Goal: Transaction & Acquisition: Download file/media

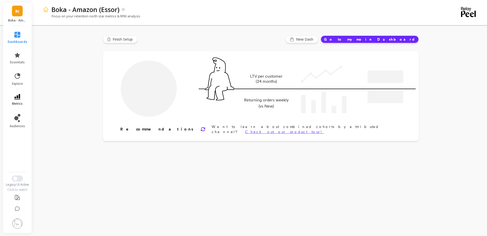
click at [24, 99] on link "metrics" at bounding box center [18, 100] width 20 height 12
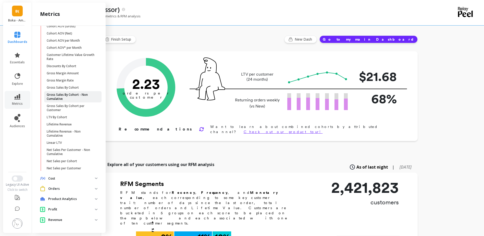
click at [70, 96] on p "Gross Sales By Cohort - Non Cumulative" at bounding box center [71, 97] width 49 height 8
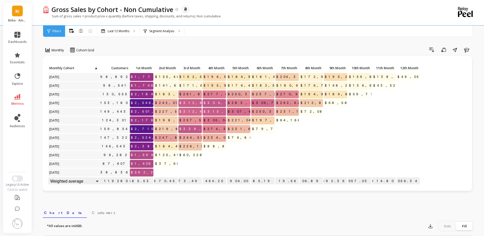
scroll to position [0, 0]
click at [16, 178] on span "Switch to New UI" at bounding box center [15, 178] width 4 height 4
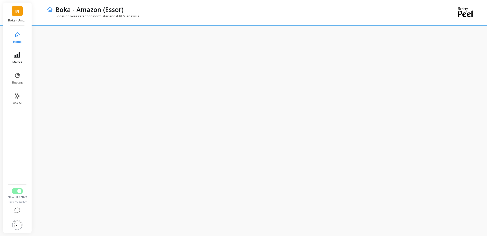
click at [14, 58] on button "Metrics" at bounding box center [17, 58] width 17 height 18
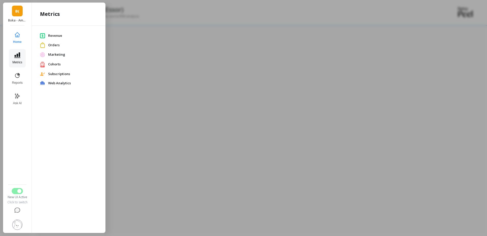
click at [22, 59] on button "Metrics" at bounding box center [17, 58] width 17 height 18
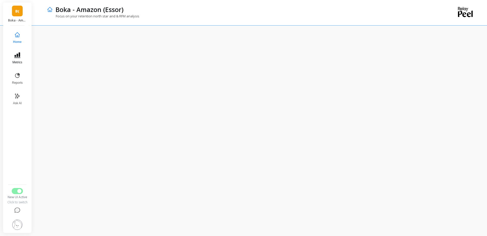
click at [22, 59] on button "Metrics" at bounding box center [17, 58] width 17 height 18
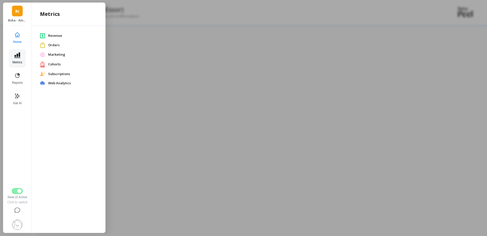
click at [22, 59] on button "Metrics" at bounding box center [17, 58] width 17 height 18
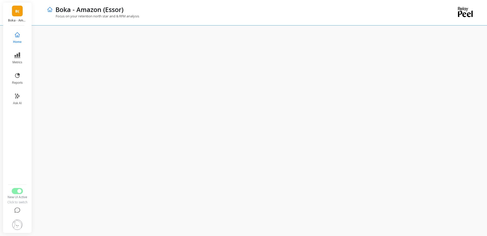
click at [7, 57] on div "B( Boka - Amazon (Essor) Home Metrics Reports Ask AI New UI Active Click to swi…" at bounding box center [17, 118] width 29 height 230
click at [12, 57] on button "Metrics" at bounding box center [17, 58] width 17 height 18
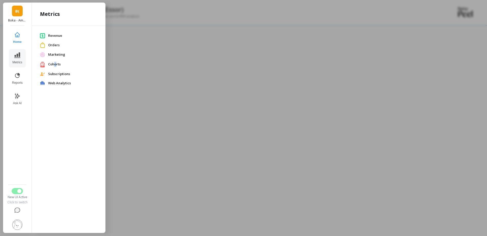
click at [56, 63] on span "Cohorts" at bounding box center [72, 64] width 49 height 5
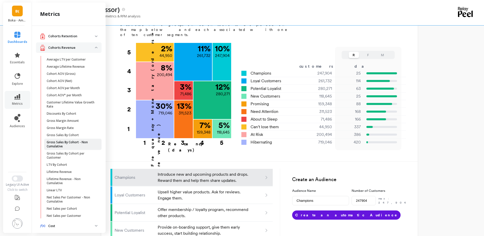
click at [76, 142] on p "Gross Sales By Cohort - Non Cumulative" at bounding box center [71, 144] width 49 height 8
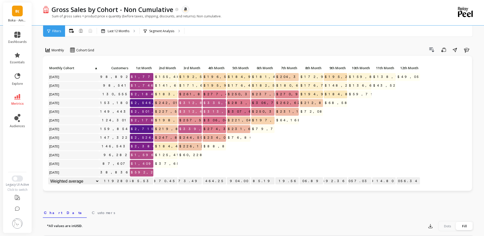
click at [18, 182] on div "Legacy UI Active Click to switch" at bounding box center [17, 183] width 29 height 16
click at [18, 179] on button "Switch to New UI" at bounding box center [17, 178] width 11 height 6
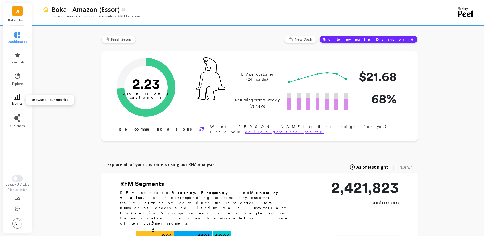
click at [17, 99] on icon at bounding box center [17, 97] width 6 height 6
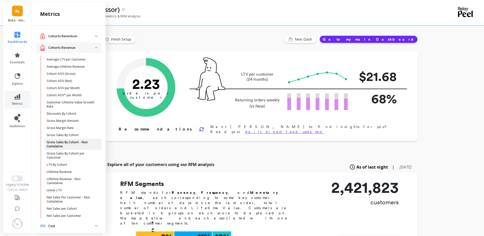
click at [73, 143] on p "Gross Sales By Cohort - Non Cumulative" at bounding box center [71, 144] width 49 height 8
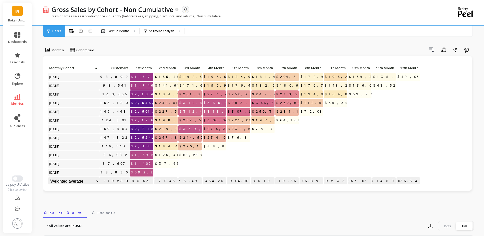
scroll to position [0, 0]
click at [17, 177] on button "Switch to New UI" at bounding box center [17, 178] width 11 height 6
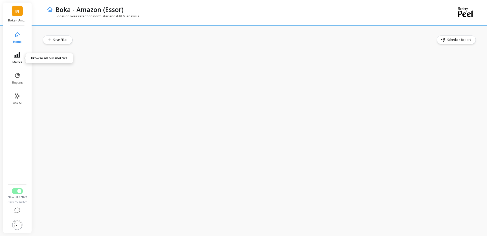
click at [17, 58] on button "Metrics" at bounding box center [17, 58] width 17 height 18
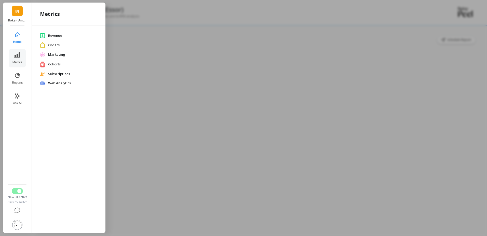
click at [56, 66] on span "Cohorts" at bounding box center [72, 64] width 49 height 5
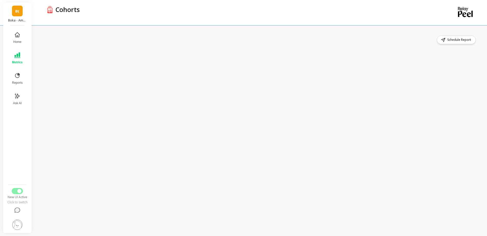
click at [22, 58] on button "Metrics" at bounding box center [17, 58] width 17 height 18
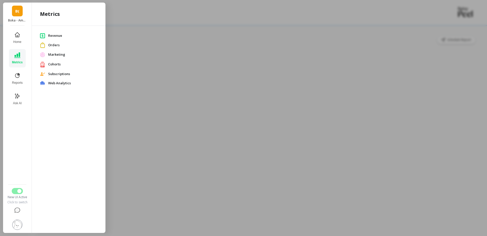
click at [53, 36] on span "Revenue" at bounding box center [72, 35] width 49 height 5
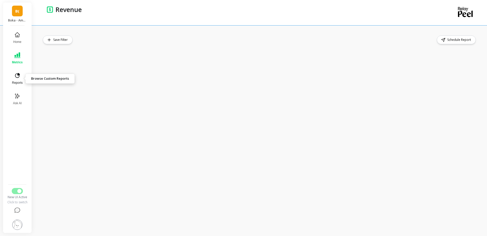
click at [12, 79] on button "Reports" at bounding box center [17, 78] width 17 height 18
click at [21, 58] on button "Metrics" at bounding box center [17, 58] width 18 height 18
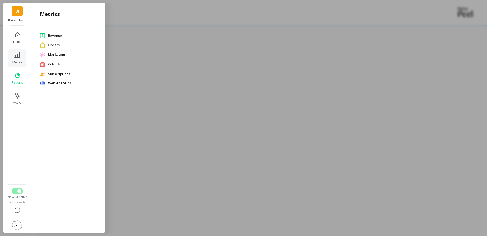
click at [58, 63] on span "Cohorts" at bounding box center [72, 64] width 49 height 5
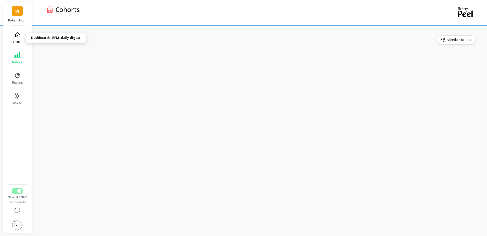
click at [15, 36] on icon at bounding box center [17, 35] width 6 height 6
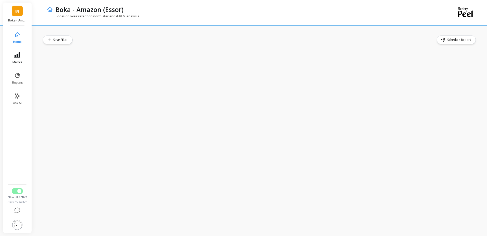
click at [20, 55] on button "Metrics" at bounding box center [17, 58] width 17 height 18
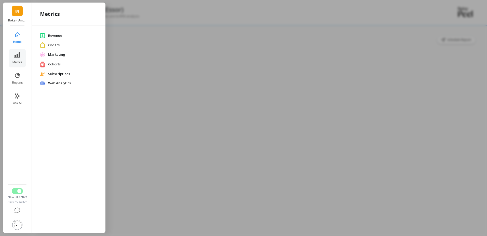
click at [49, 64] on span "Cohorts" at bounding box center [72, 64] width 49 height 5
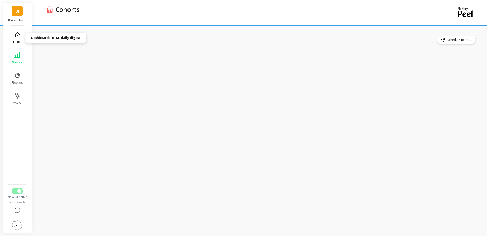
click at [15, 42] on span "Home" at bounding box center [17, 42] width 8 height 4
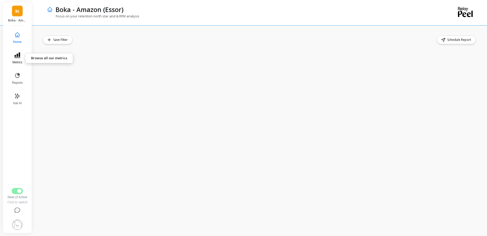
click at [18, 63] on span "Metrics" at bounding box center [17, 62] width 10 height 4
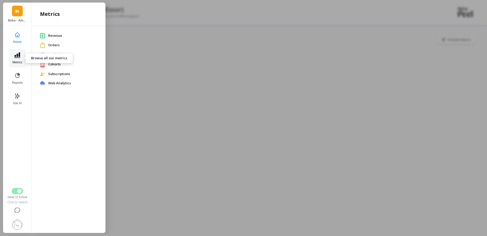
click at [21, 57] on button "Metrics" at bounding box center [17, 58] width 17 height 18
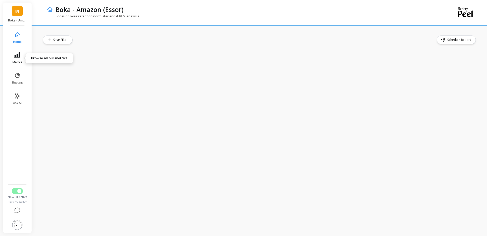
click at [20, 57] on icon at bounding box center [17, 55] width 6 height 6
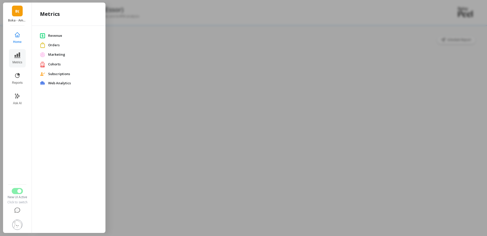
click at [50, 35] on span "Revenue" at bounding box center [72, 35] width 49 height 5
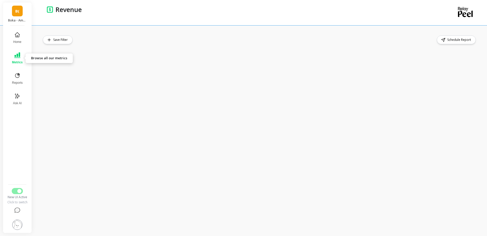
click at [21, 58] on button "Metrics" at bounding box center [17, 58] width 17 height 18
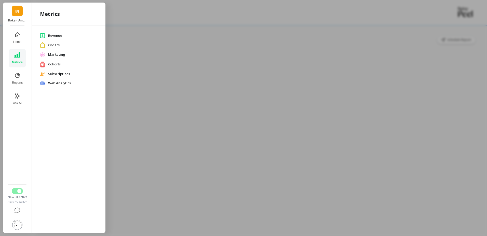
click at [47, 64] on link "Cohorts" at bounding box center [68, 64] width 57 height 6
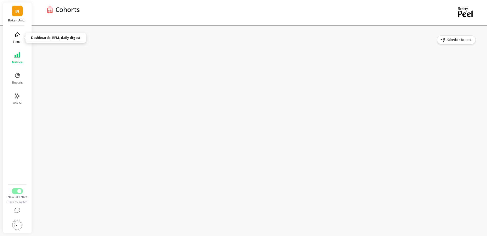
click at [13, 39] on button "Home" at bounding box center [17, 38] width 17 height 18
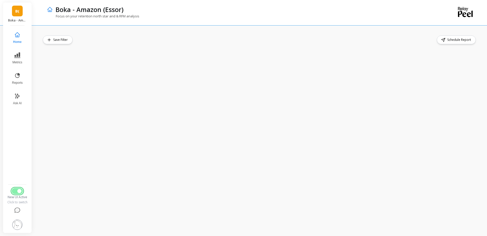
click at [18, 191] on span "Switch to Legacy UI" at bounding box center [19, 191] width 4 height 4
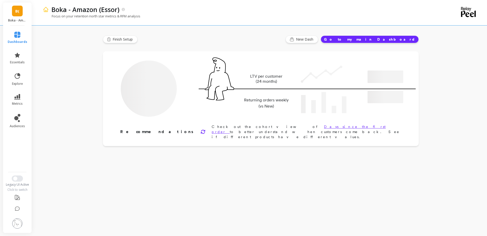
click at [17, 54] on icon at bounding box center [17, 55] width 5 height 5
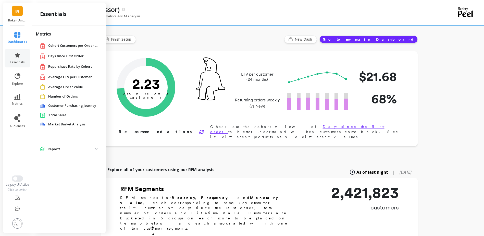
click at [17, 54] on icon at bounding box center [17, 55] width 5 height 5
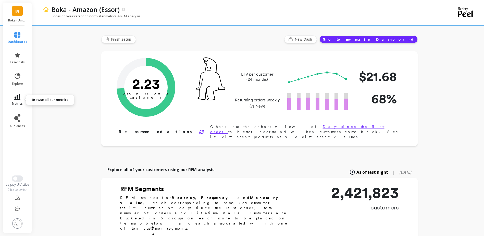
click at [19, 105] on span "metrics" at bounding box center [17, 103] width 11 height 4
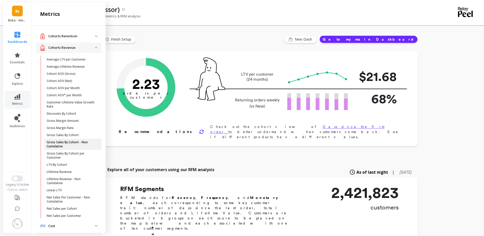
click at [68, 146] on p "Gross Sales By Cohort - Non Cumulative" at bounding box center [71, 144] width 49 height 8
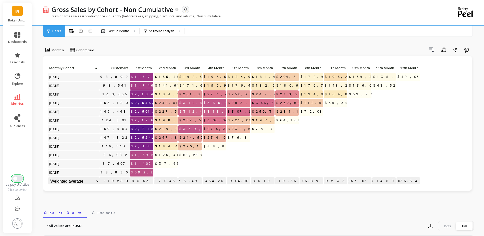
click at [16, 180] on span "Switch to New UI" at bounding box center [15, 178] width 4 height 4
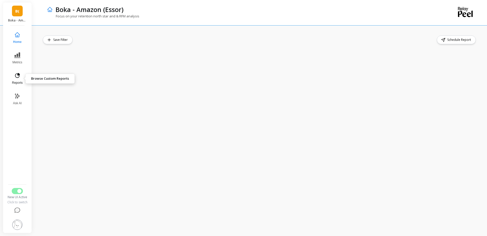
click at [16, 71] on button "Reports" at bounding box center [17, 78] width 17 height 18
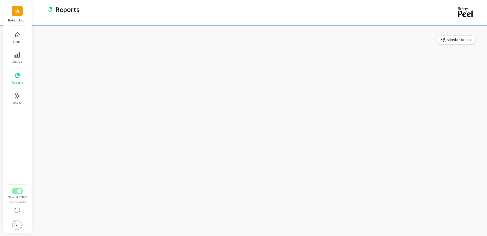
click at [126, 46] on div "Schedule Report" at bounding box center [260, 130] width 434 height 190
click at [90, 41] on div "Schedule Report" at bounding box center [260, 39] width 434 height 9
click at [15, 15] on link "B(" at bounding box center [17, 11] width 11 height 11
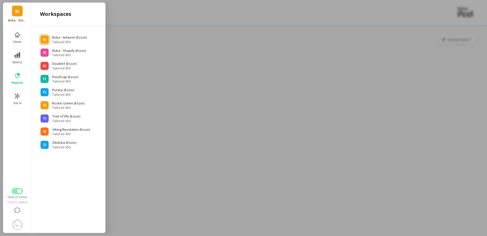
click at [15, 14] on link "B(" at bounding box center [17, 11] width 11 height 11
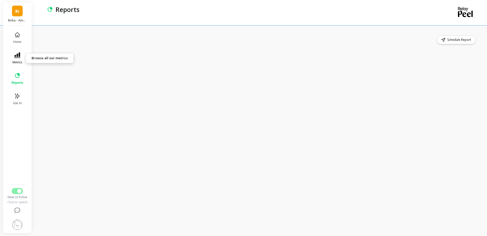
click at [19, 53] on icon at bounding box center [17, 55] width 6 height 6
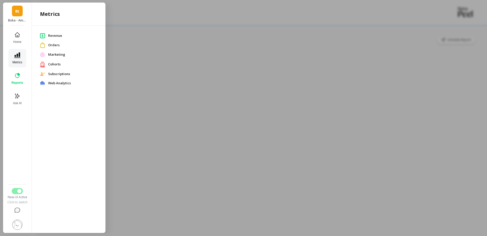
click at [22, 58] on button "Metrics" at bounding box center [17, 58] width 18 height 18
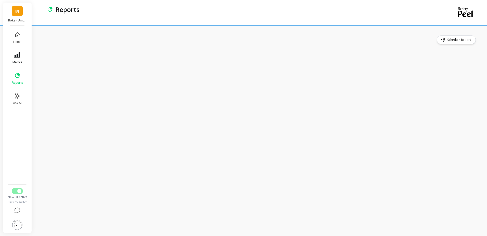
click at [22, 58] on button "Metrics" at bounding box center [17, 58] width 18 height 18
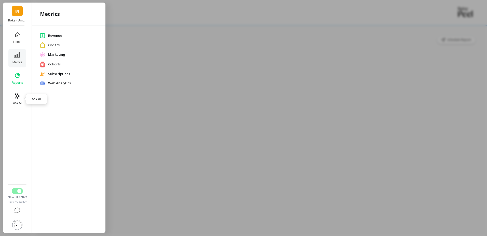
click at [14, 102] on span "Ask AI" at bounding box center [17, 103] width 9 height 4
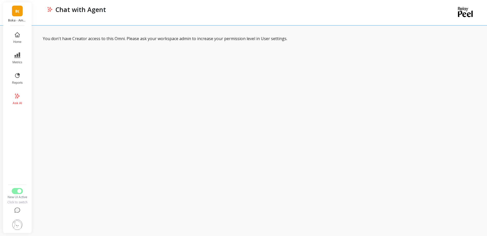
click at [18, 28] on div "Home Metrics Reports Ask AI New UI Active Click to switch" at bounding box center [17, 128] width 21 height 207
click at [16, 36] on icon at bounding box center [17, 35] width 6 height 6
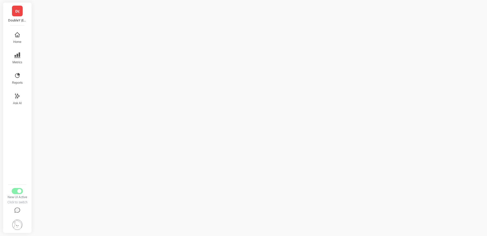
click at [10, 14] on div "D( DoubleY (Essor)" at bounding box center [17, 14] width 29 height 23
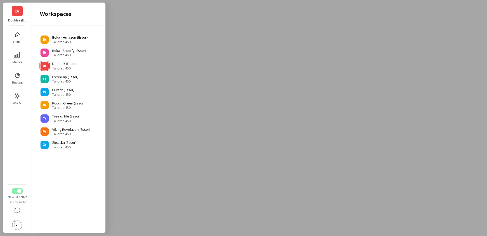
click at [59, 40] on span "Tailored 450" at bounding box center [69, 42] width 35 height 4
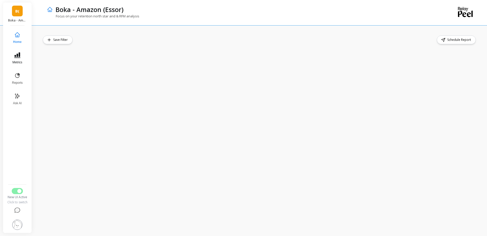
click at [17, 55] on icon at bounding box center [17, 55] width 6 height 6
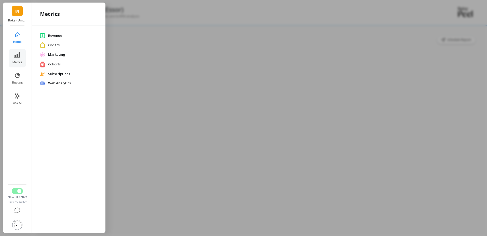
click at [60, 84] on span "Web Analytics" at bounding box center [72, 83] width 49 height 5
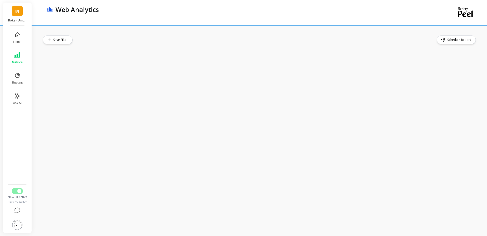
click at [14, 56] on button "Metrics" at bounding box center [17, 58] width 17 height 18
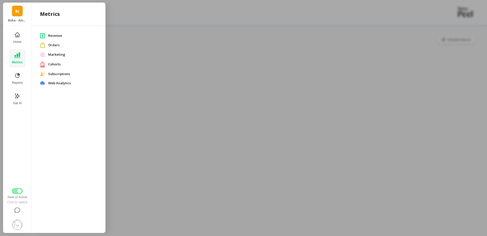
click at [50, 63] on span "Cohorts" at bounding box center [72, 64] width 49 height 5
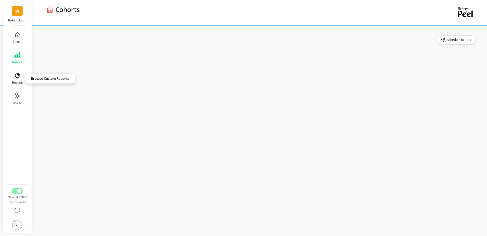
click at [16, 74] on icon at bounding box center [17, 75] width 5 height 5
click at [83, 43] on div "Schedule Report" at bounding box center [260, 39] width 434 height 9
click at [75, 43] on div "Schedule Report" at bounding box center [260, 39] width 434 height 9
click at [212, 41] on div "Schedule Report" at bounding box center [260, 39] width 434 height 9
click at [245, 42] on div "Schedule Report" at bounding box center [260, 39] width 434 height 9
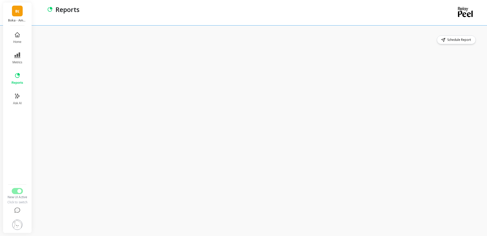
click at [163, 38] on div "Schedule Report" at bounding box center [260, 39] width 434 height 9
click at [11, 58] on button "Metrics" at bounding box center [17, 58] width 18 height 18
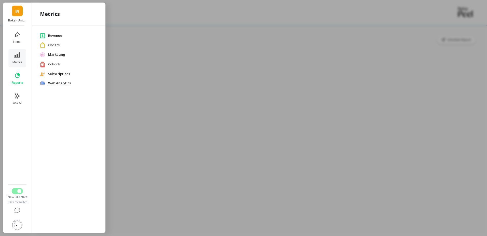
click at [54, 63] on span "Cohorts" at bounding box center [72, 64] width 49 height 5
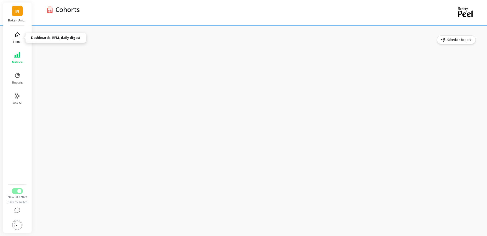
click at [20, 39] on button "Home" at bounding box center [17, 38] width 17 height 18
click at [105, 47] on div "Save Filter Schedule Report" at bounding box center [260, 130] width 434 height 190
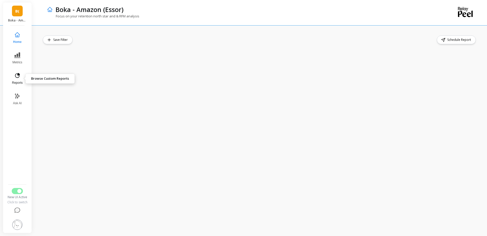
click at [18, 83] on span "Reports" at bounding box center [17, 83] width 11 height 4
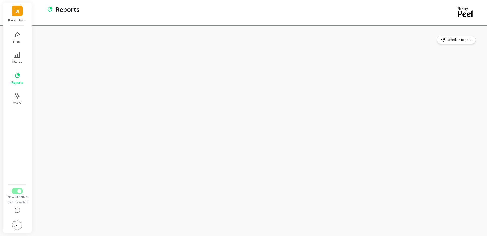
click at [102, 43] on div "Schedule Report" at bounding box center [260, 39] width 434 height 9
click at [20, 20] on p "Boka - Amazon (Essor)" at bounding box center [17, 20] width 19 height 4
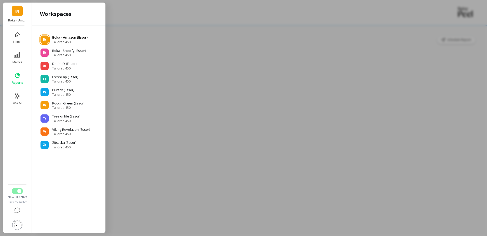
click at [59, 40] on span "Tailored 450" at bounding box center [69, 42] width 35 height 4
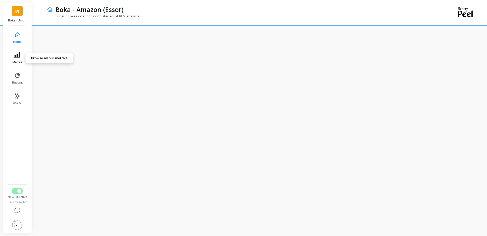
click at [21, 56] on button "Metrics" at bounding box center [17, 58] width 17 height 18
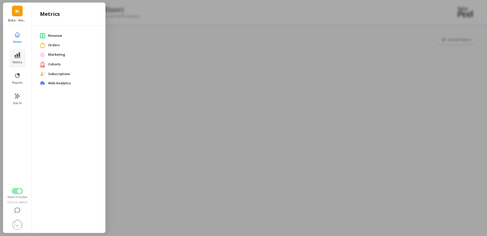
click at [49, 63] on span "Cohorts" at bounding box center [72, 64] width 49 height 5
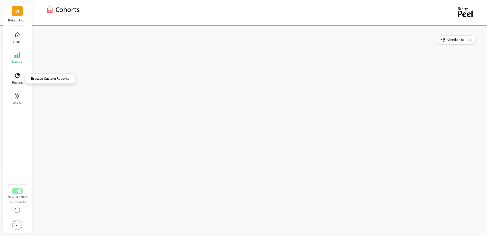
click at [17, 75] on icon at bounding box center [17, 75] width 6 height 6
click at [25, 59] on button "Metrics" at bounding box center [17, 58] width 18 height 18
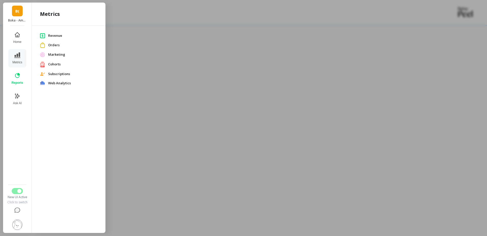
click at [56, 62] on span "Cohorts" at bounding box center [72, 64] width 49 height 5
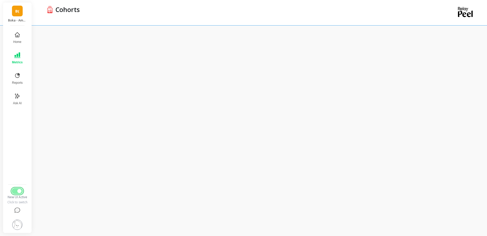
click at [20, 189] on span "Switch to Legacy UI" at bounding box center [19, 191] width 4 height 4
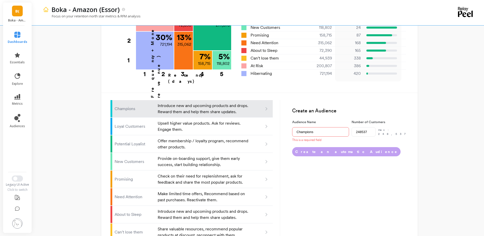
scroll to position [295, 0]
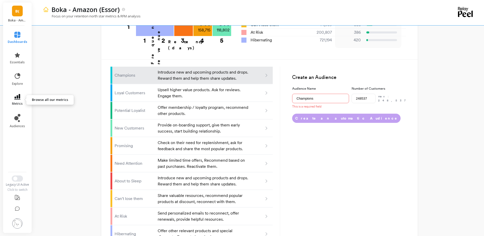
click at [15, 98] on icon at bounding box center [17, 97] width 6 height 6
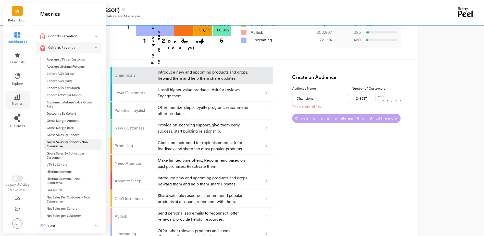
click at [76, 141] on p "Gross Sales By Cohort - Non Cumulative" at bounding box center [71, 144] width 49 height 8
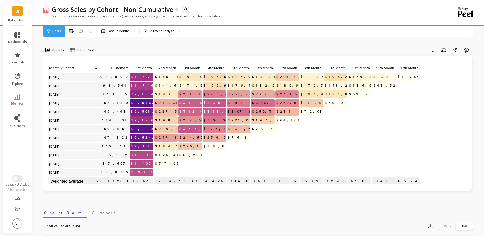
click at [9, 101] on li "metrics" at bounding box center [17, 100] width 25 height 18
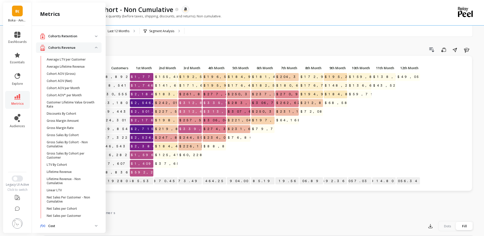
click at [15, 100] on link "metrics" at bounding box center [17, 100] width 19 height 12
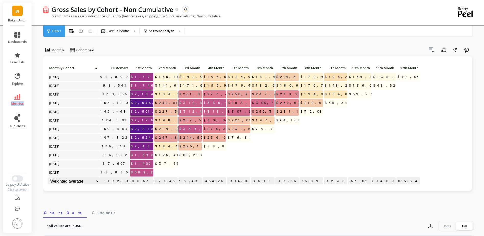
click at [15, 99] on link "metrics" at bounding box center [17, 100] width 19 height 12
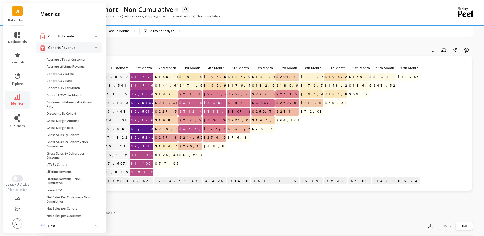
click at [210, 41] on div "Monthly Cohort Grid Drill Down Save Share Learn Click to create an audience 98,…" at bounding box center [258, 214] width 431 height 389
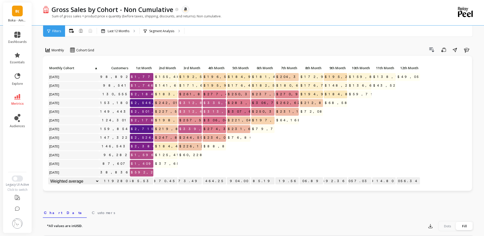
click at [20, 94] on icon at bounding box center [17, 97] width 6 height 6
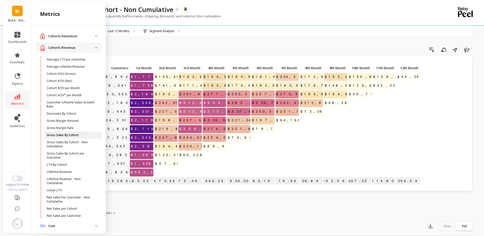
click at [73, 136] on p "Gross Sales By Cohort" at bounding box center [63, 135] width 32 height 4
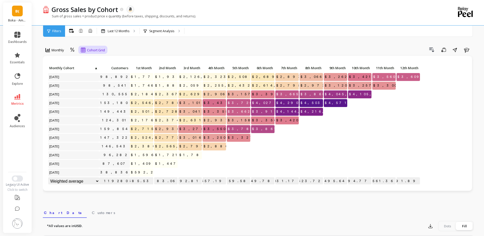
click at [90, 48] on span "Cohort Grid" at bounding box center [96, 50] width 18 height 5
click at [134, 47] on div "Drill Down Save Share Learn" at bounding box center [290, 50] width 365 height 8
click at [135, 30] on icon at bounding box center [134, 31] width 2 height 3
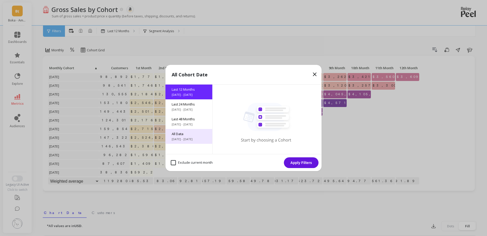
click at [191, 134] on span "All Data" at bounding box center [189, 133] width 35 height 5
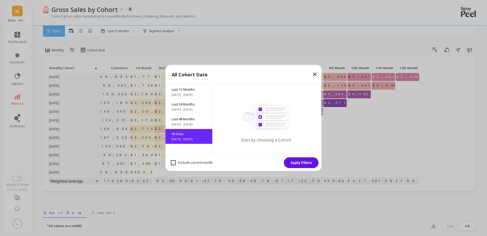
click at [295, 162] on button "Apply Filters" at bounding box center [301, 162] width 35 height 11
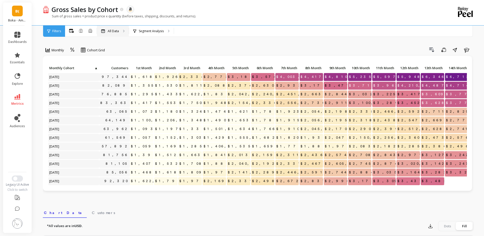
click at [118, 33] on p "All Data" at bounding box center [113, 31] width 11 height 4
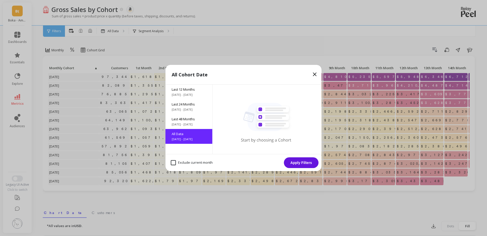
click at [317, 72] on icon at bounding box center [315, 74] width 6 height 6
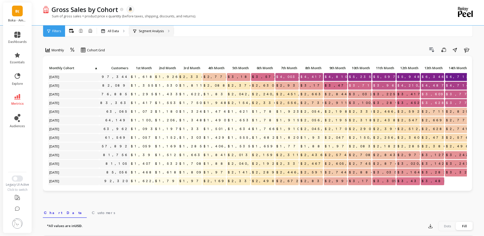
click at [171, 34] on div "Segment Analysis" at bounding box center [151, 30] width 45 height 11
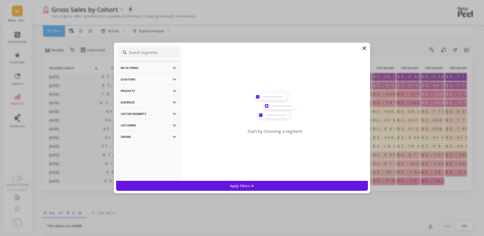
click at [364, 49] on icon at bounding box center [364, 48] width 6 height 6
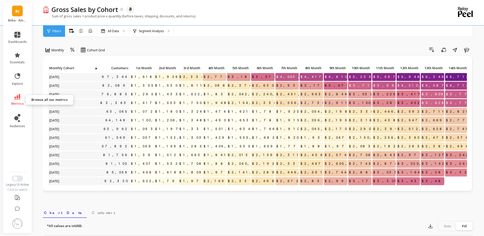
click at [18, 95] on icon at bounding box center [17, 97] width 6 height 6
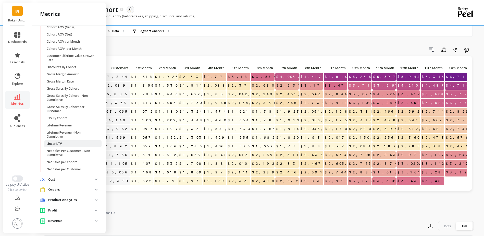
scroll to position [47, 0]
click at [211, 50] on div "Drill Down Save Share Learn" at bounding box center [290, 50] width 365 height 8
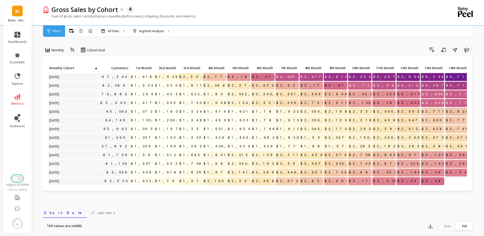
click at [19, 179] on button "Switch to New UI" at bounding box center [17, 178] width 11 height 6
click at [15, 178] on span "Switch to New UI" at bounding box center [15, 178] width 4 height 4
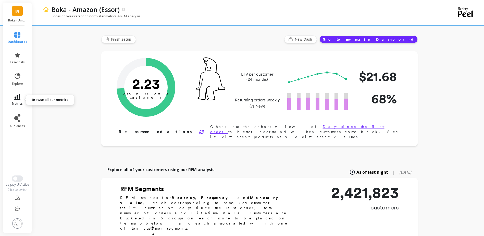
click at [13, 96] on link "metrics" at bounding box center [18, 100] width 20 height 12
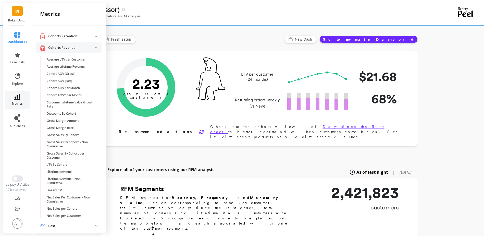
scroll to position [47, 0]
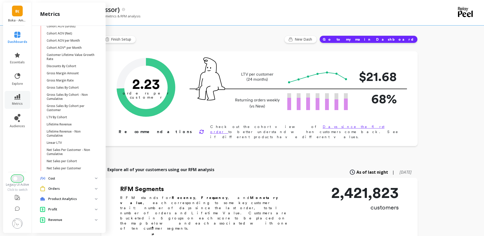
click at [17, 178] on span "Switch to New UI" at bounding box center [15, 178] width 4 height 4
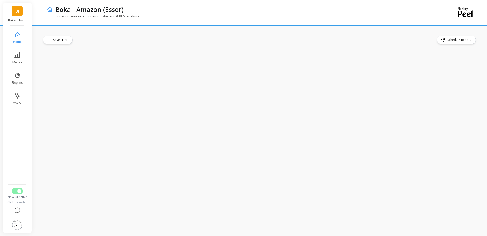
click at [153, 47] on div "Save Filter Schedule Report" at bounding box center [260, 130] width 434 height 190
click at [16, 74] on icon at bounding box center [17, 75] width 6 height 6
click at [16, 60] on button "Metrics" at bounding box center [17, 58] width 17 height 18
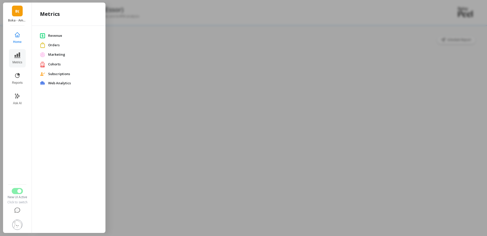
click at [60, 65] on span "Cohorts" at bounding box center [72, 64] width 49 height 5
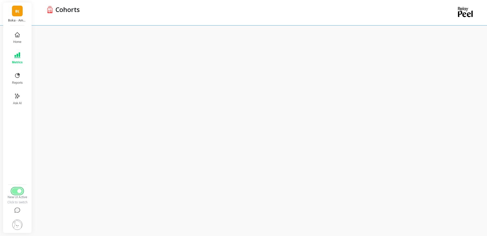
click at [18, 192] on span "Switch to Legacy UI" at bounding box center [19, 191] width 4 height 4
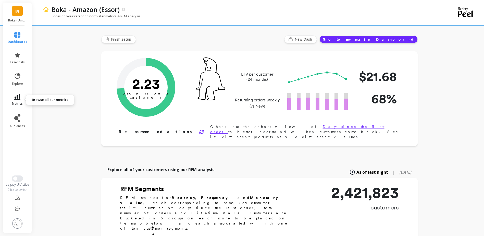
click at [17, 99] on icon at bounding box center [17, 97] width 6 height 6
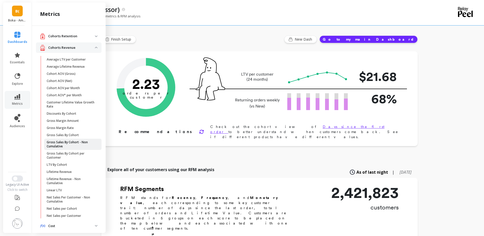
click at [79, 146] on p "Gross Sales By Cohort - Non Cumulative" at bounding box center [71, 144] width 49 height 8
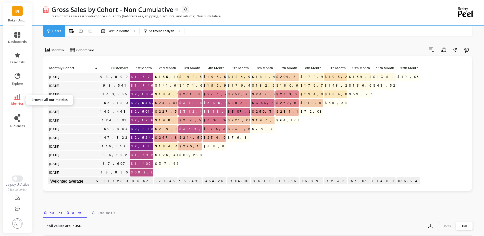
click at [15, 98] on icon at bounding box center [17, 97] width 6 height 6
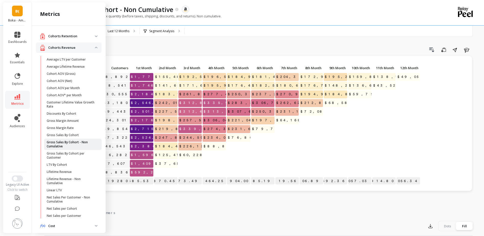
click at [71, 147] on p "Gross Sales By Cohort - Non Cumulative" at bounding box center [71, 144] width 49 height 8
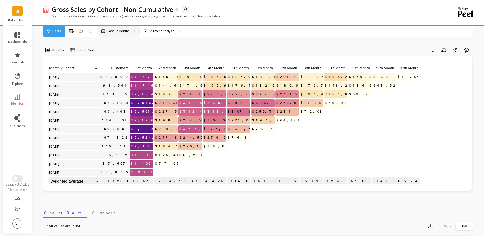
click at [127, 33] on p "Last 12 Months" at bounding box center [119, 31] width 22 height 4
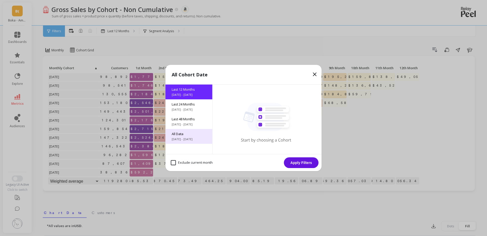
click at [193, 140] on span "6/10/2017 - 10/10/2025" at bounding box center [189, 139] width 35 height 4
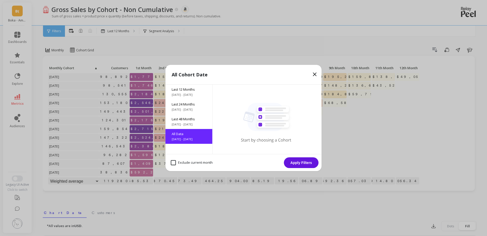
click at [294, 163] on button "Apply Filters" at bounding box center [301, 162] width 35 height 11
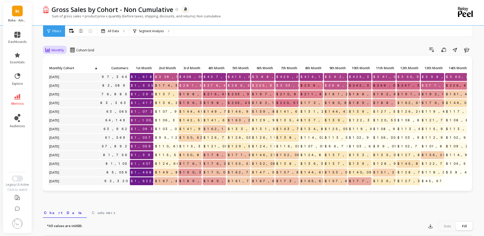
click at [59, 49] on span "Monthly" at bounding box center [57, 50] width 12 height 5
click at [72, 50] on icon at bounding box center [72, 50] width 5 height 5
click at [105, 28] on div "All Data" at bounding box center [113, 30] width 32 height 11
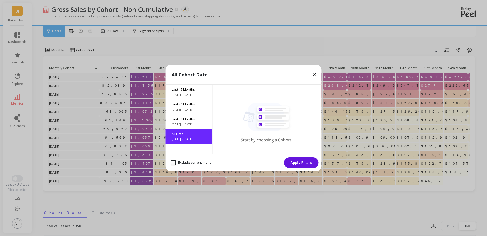
click at [188, 160] on month "Exclude current month" at bounding box center [192, 162] width 42 height 5
checkbox month "true"
click at [294, 162] on button "Apply Filters" at bounding box center [301, 162] width 35 height 11
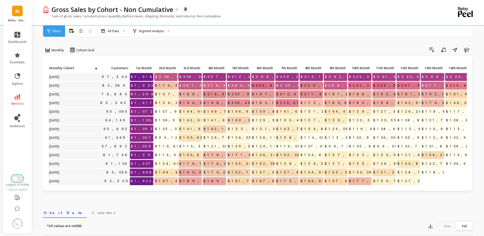
click at [18, 180] on button "Switch to New UI" at bounding box center [17, 178] width 11 height 6
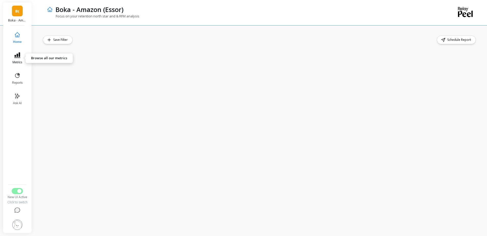
click at [20, 58] on button "Metrics" at bounding box center [17, 58] width 17 height 18
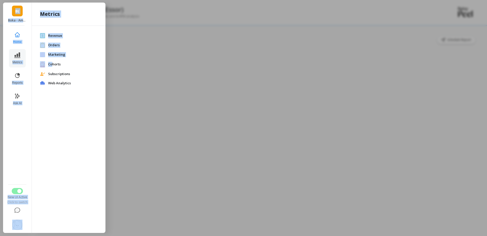
drag, startPoint x: 52, startPoint y: 64, endPoint x: 130, endPoint y: 90, distance: 82.5
click at [130, 90] on div "B( Boka - Amazon (Essor) Home Metrics Reports Ask AI New UI Active Click to swi…" at bounding box center [243, 118] width 487 height 236
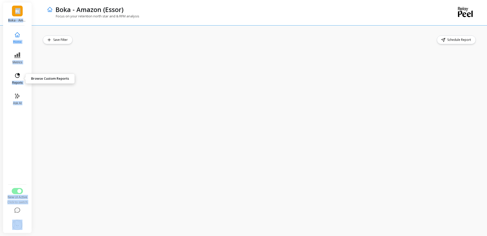
click at [17, 82] on span "Reports" at bounding box center [17, 83] width 11 height 4
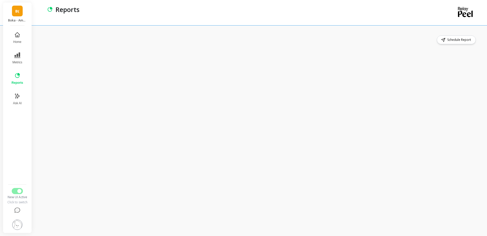
click at [67, 31] on div "Schedule Report" at bounding box center [261, 130] width 453 height 210
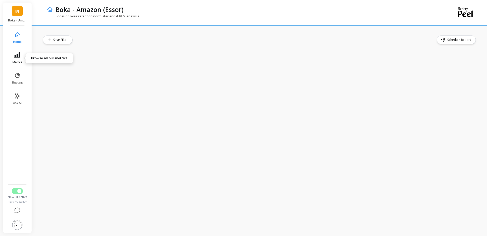
click at [22, 60] on button "Metrics" at bounding box center [17, 58] width 17 height 18
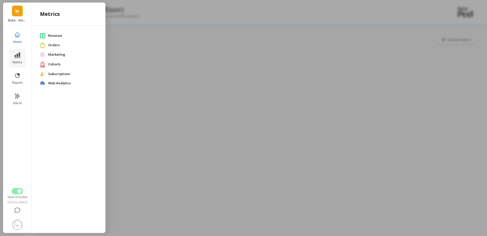
click at [51, 62] on span "Cohorts" at bounding box center [72, 64] width 49 height 5
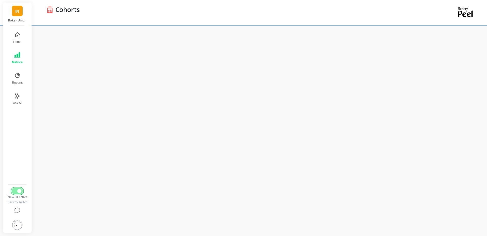
click at [19, 190] on span "Switch to Legacy UI" at bounding box center [19, 191] width 4 height 4
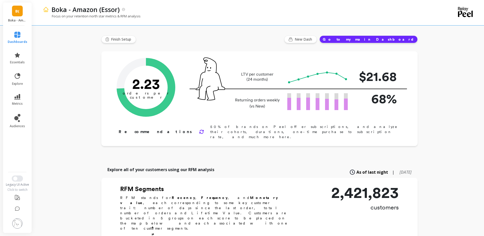
click at [15, 91] on li "metrics" at bounding box center [18, 100] width 26 height 18
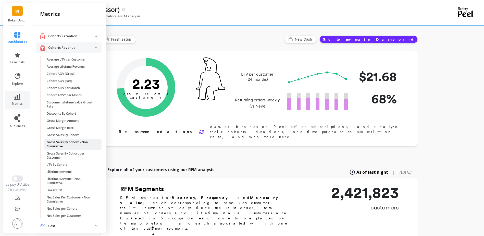
click at [67, 142] on p "Gross Sales By Cohort - Non Cumulative" at bounding box center [71, 144] width 49 height 8
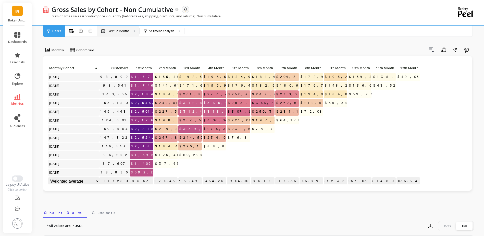
click at [121, 31] on p "Last 12 Months" at bounding box center [119, 31] width 22 height 4
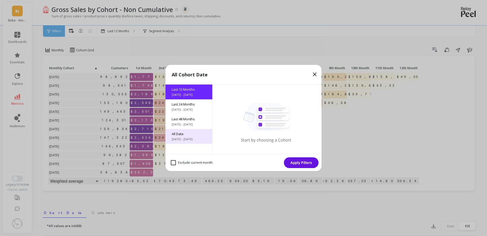
click at [185, 134] on span "All Data" at bounding box center [189, 133] width 35 height 5
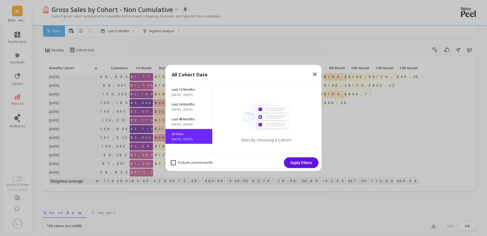
click at [303, 163] on button "Apply Filters" at bounding box center [301, 162] width 35 height 11
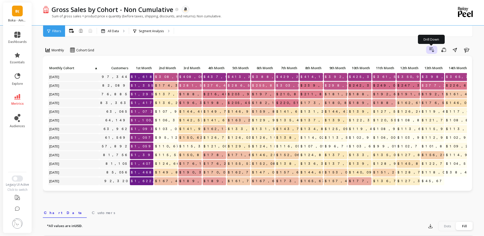
click at [433, 49] on icon "button" at bounding box center [431, 50] width 5 height 4
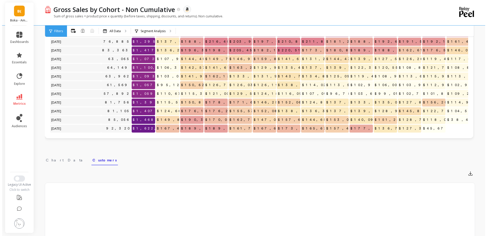
scroll to position [52, 0]
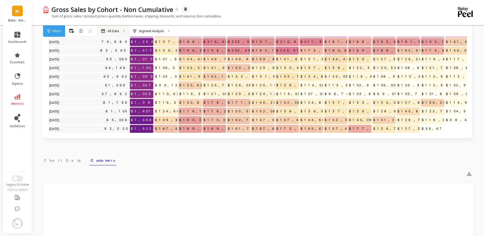
click at [116, 30] on p "All Data" at bounding box center [113, 31] width 11 height 4
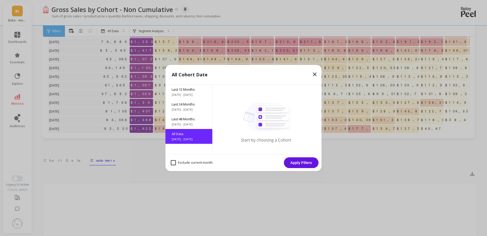
drag, startPoint x: 197, startPoint y: 160, endPoint x: 203, endPoint y: 160, distance: 6.1
click at [197, 160] on div "Exclude current month" at bounding box center [192, 163] width 46 height 10
checkbox month "true"
click at [289, 162] on button "Apply Filters" at bounding box center [301, 162] width 35 height 11
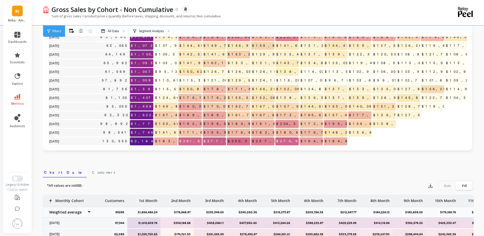
scroll to position [108, 0]
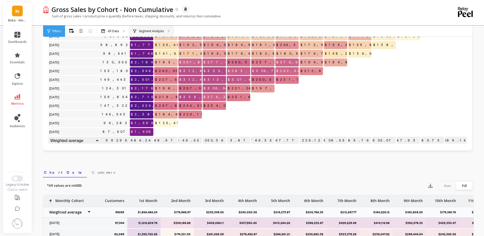
click at [158, 33] on div "Segment Analysis" at bounding box center [151, 30] width 45 height 11
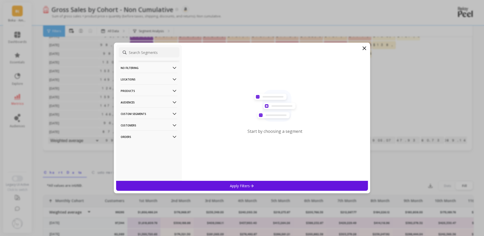
click at [362, 47] on icon at bounding box center [364, 48] width 6 height 6
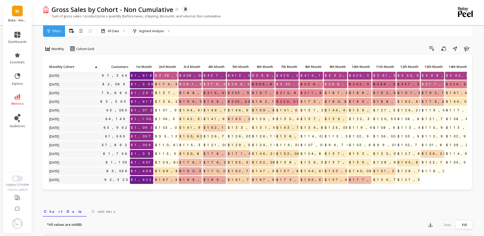
scroll to position [0, 0]
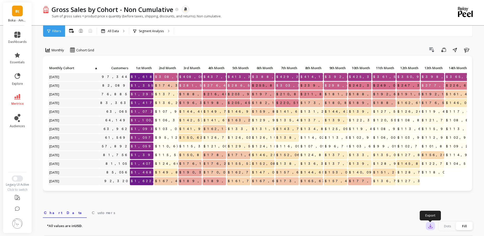
click at [430, 225] on icon "button" at bounding box center [429, 225] width 5 height 5
click at [430, 224] on icon "button" at bounding box center [429, 225] width 5 height 5
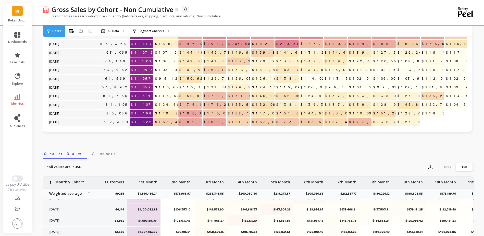
scroll to position [76, 0]
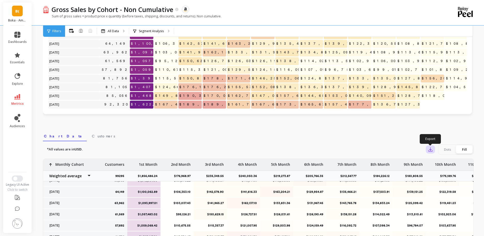
click at [432, 152] on button "button" at bounding box center [429, 149] width 9 height 8
click at [441, 166] on button "CSV" at bounding box center [448, 163] width 45 height 9
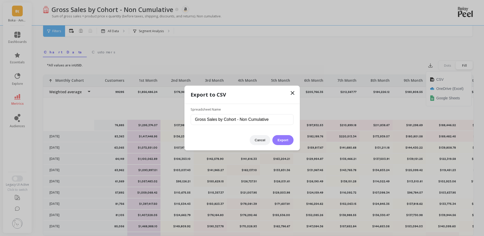
scroll to position [51, 0]
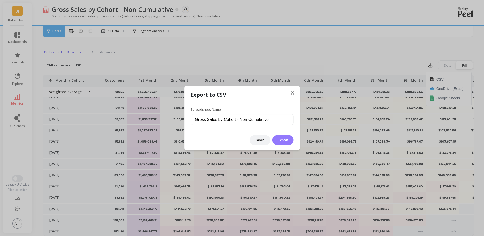
click at [287, 138] on button "Export" at bounding box center [282, 140] width 21 height 10
